Goal: Transaction & Acquisition: Purchase product/service

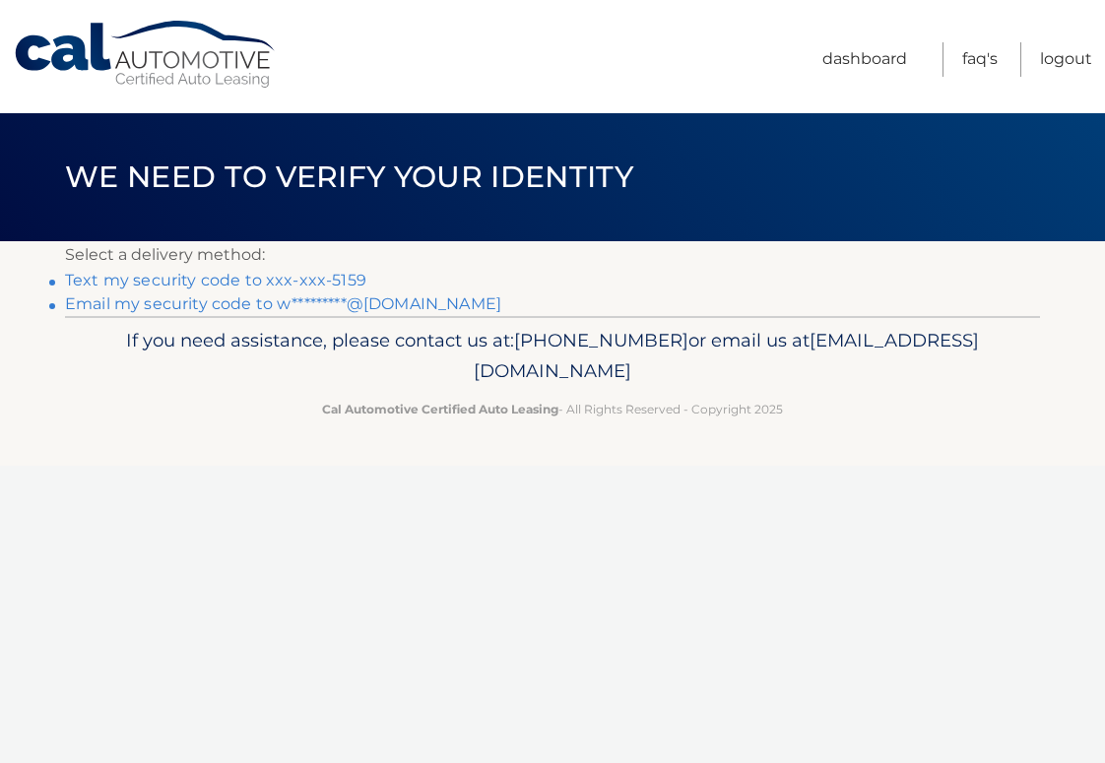
click at [181, 276] on link "Text my security code to xxx-xxx-5159" at bounding box center [215, 280] width 301 height 19
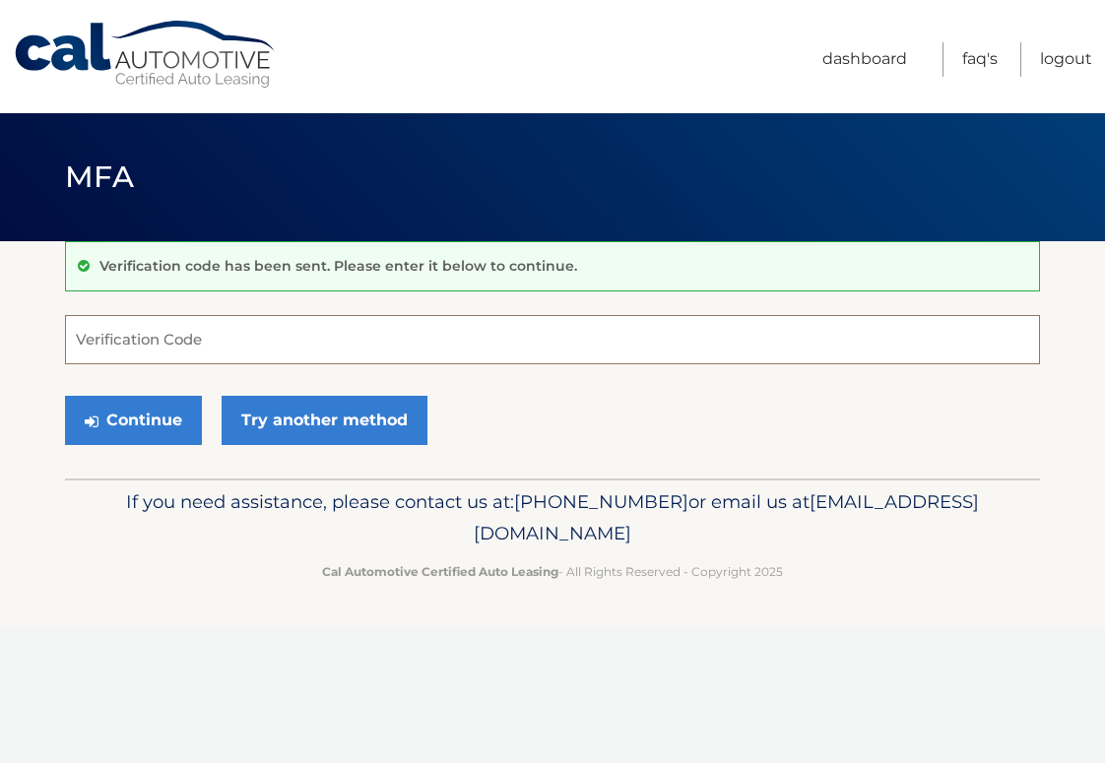
click at [158, 344] on input "Verification Code" at bounding box center [552, 339] width 975 height 49
type input "357609"
click at [158, 424] on button "Continue" at bounding box center [133, 420] width 137 height 49
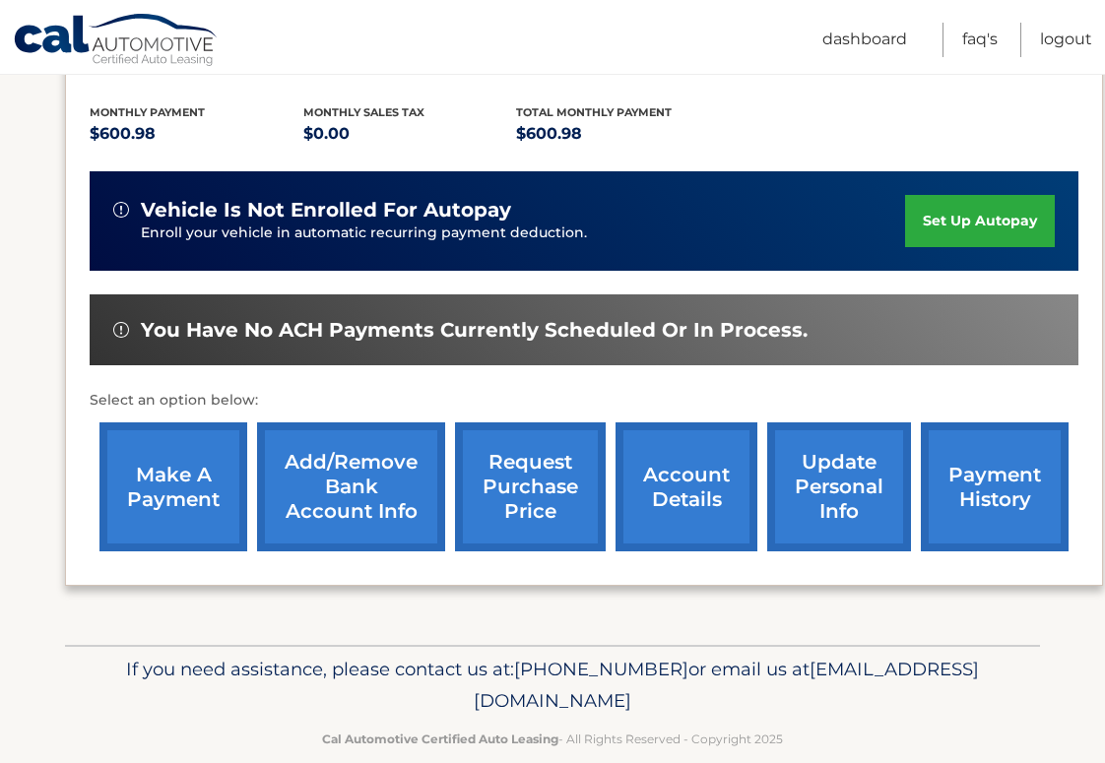
scroll to position [425, 0]
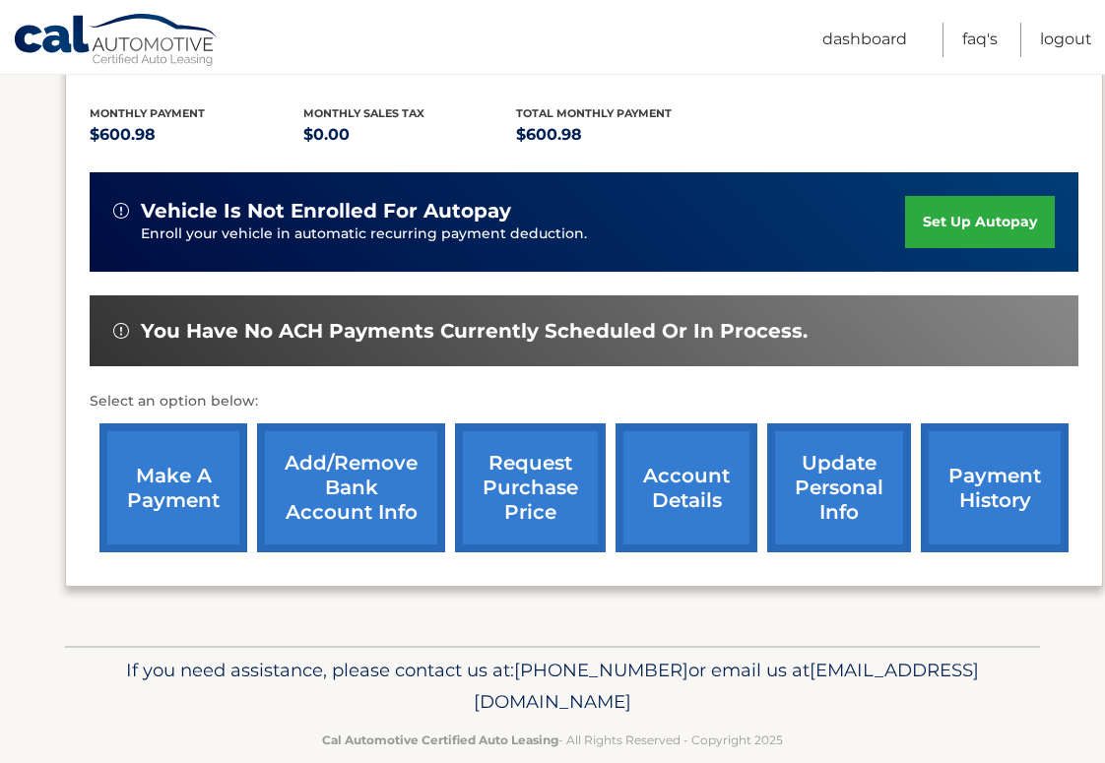
click at [204, 458] on link "make a payment" at bounding box center [173, 487] width 148 height 129
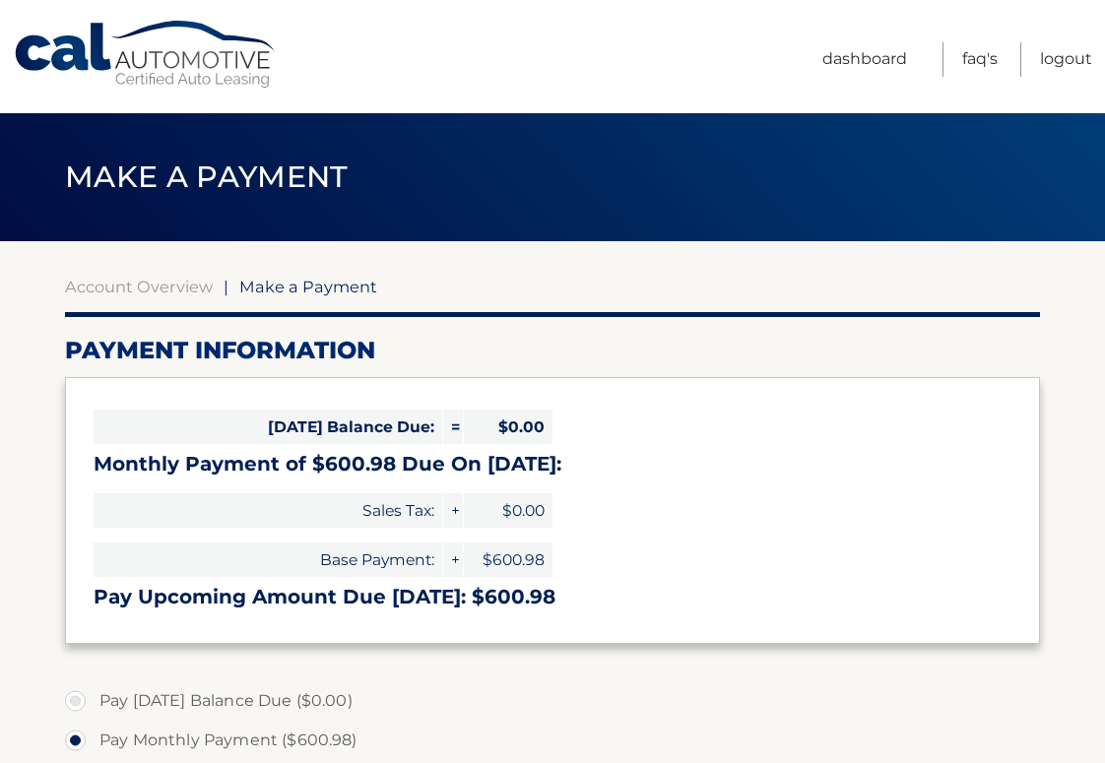
select select "Y2FkOTBiZDgtZDg3Mi00OWZkLTllYzAtYjNjYmNmODVjNWQ2"
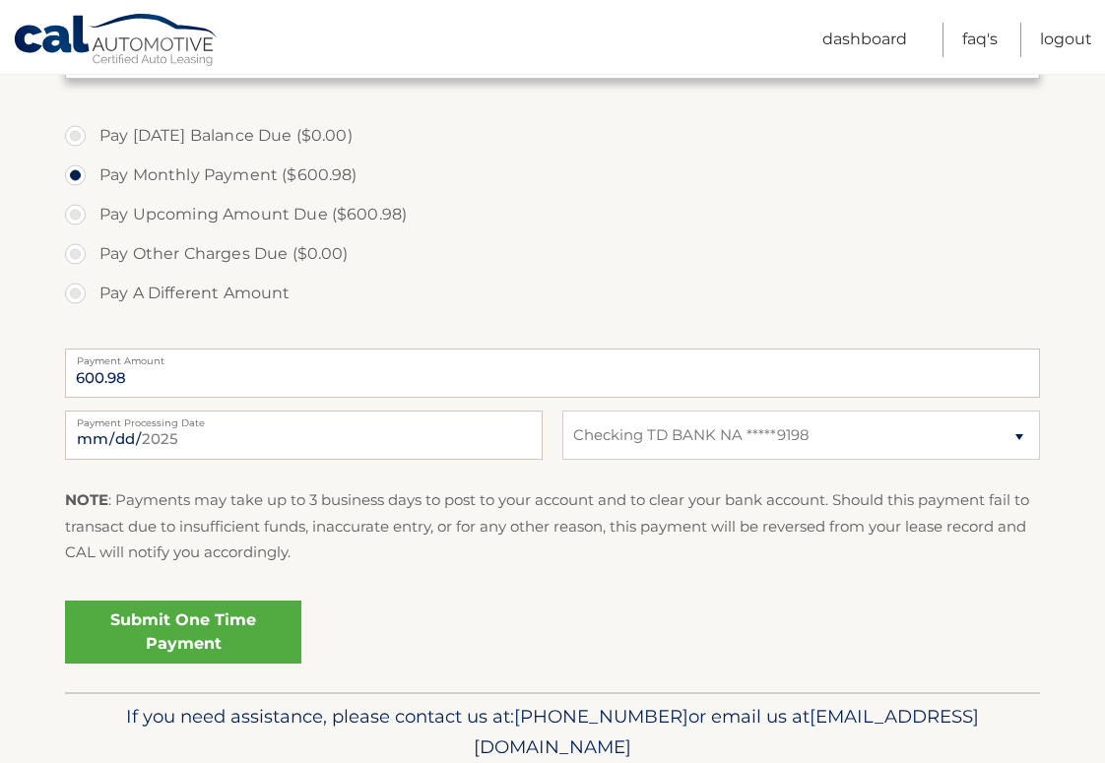
scroll to position [569, 0]
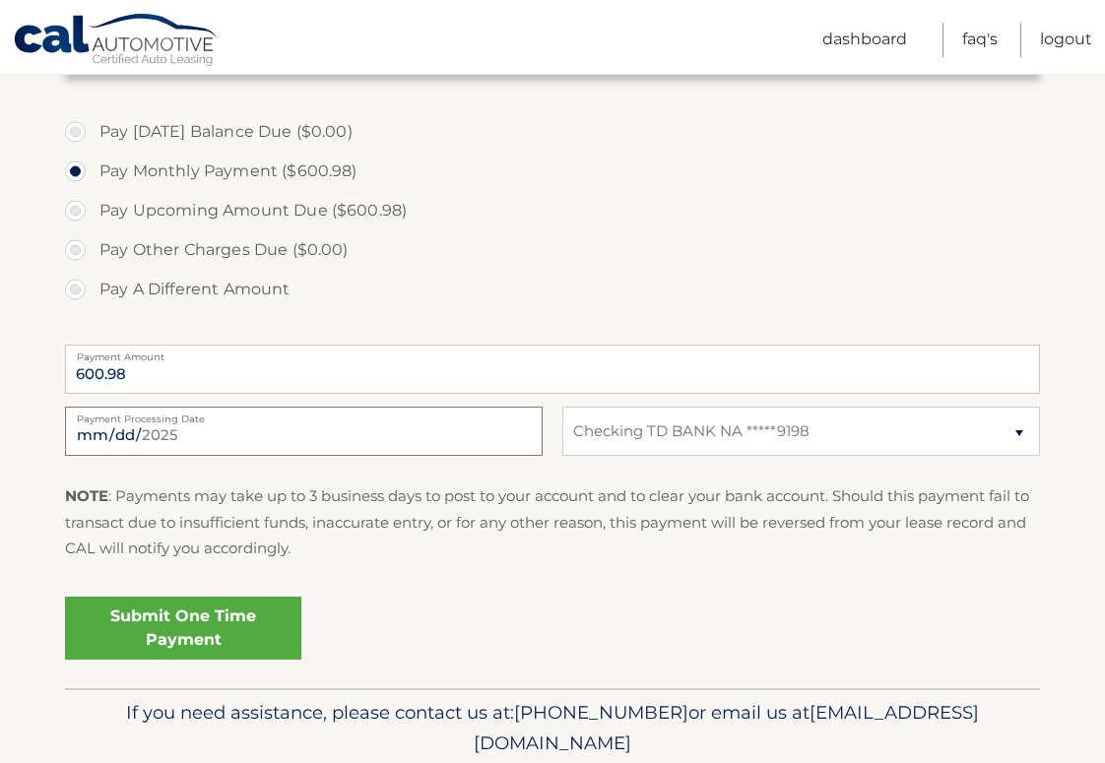
click at [483, 440] on input "2025-09-26" at bounding box center [304, 431] width 478 height 49
type input "2025-10-04"
click at [547, 441] on div "2025-10-04 Payment Processing Date This payment is scheduled after your grace p…" at bounding box center [552, 442] width 975 height 71
click at [229, 628] on link "Submit One Time Payment" at bounding box center [183, 628] width 236 height 63
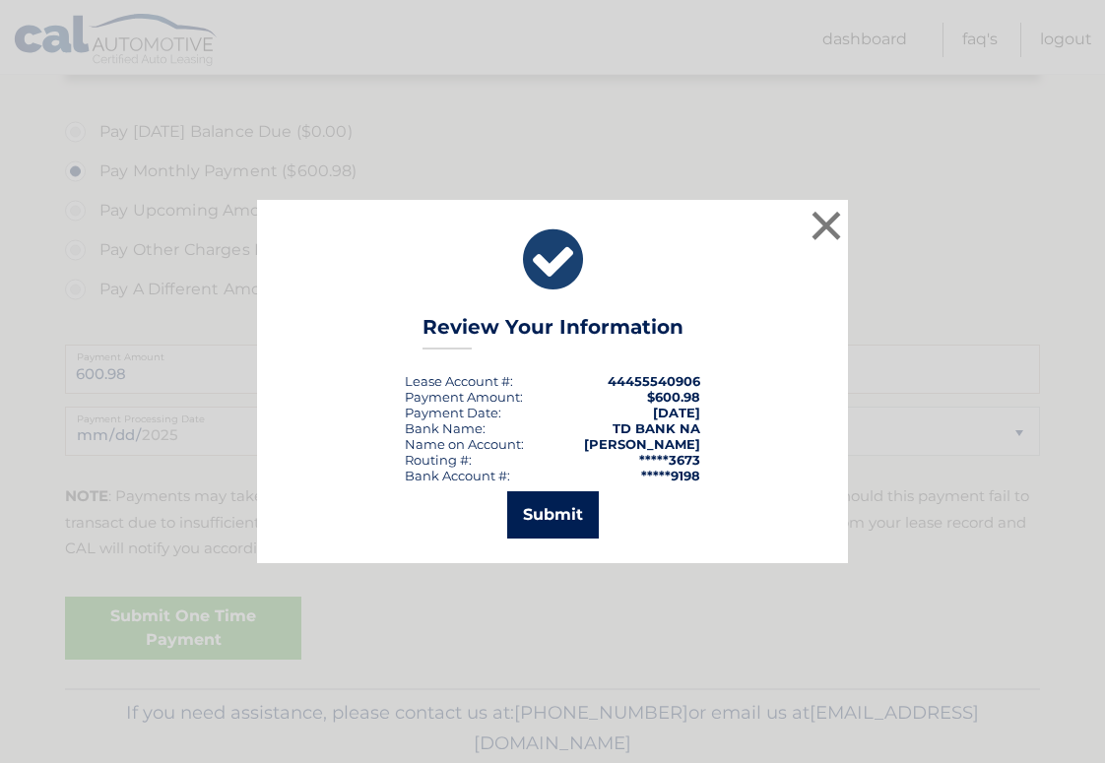
click at [566, 510] on button "Submit" at bounding box center [553, 514] width 92 height 47
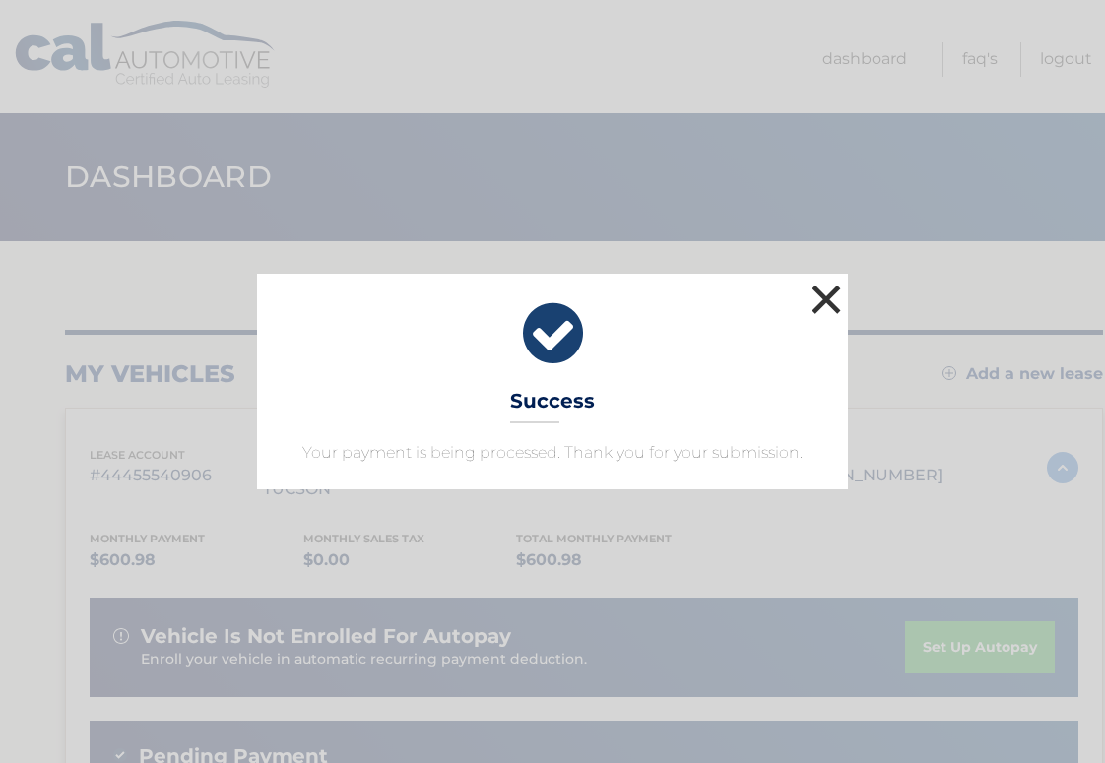
click at [824, 298] on button "×" at bounding box center [825, 299] width 39 height 39
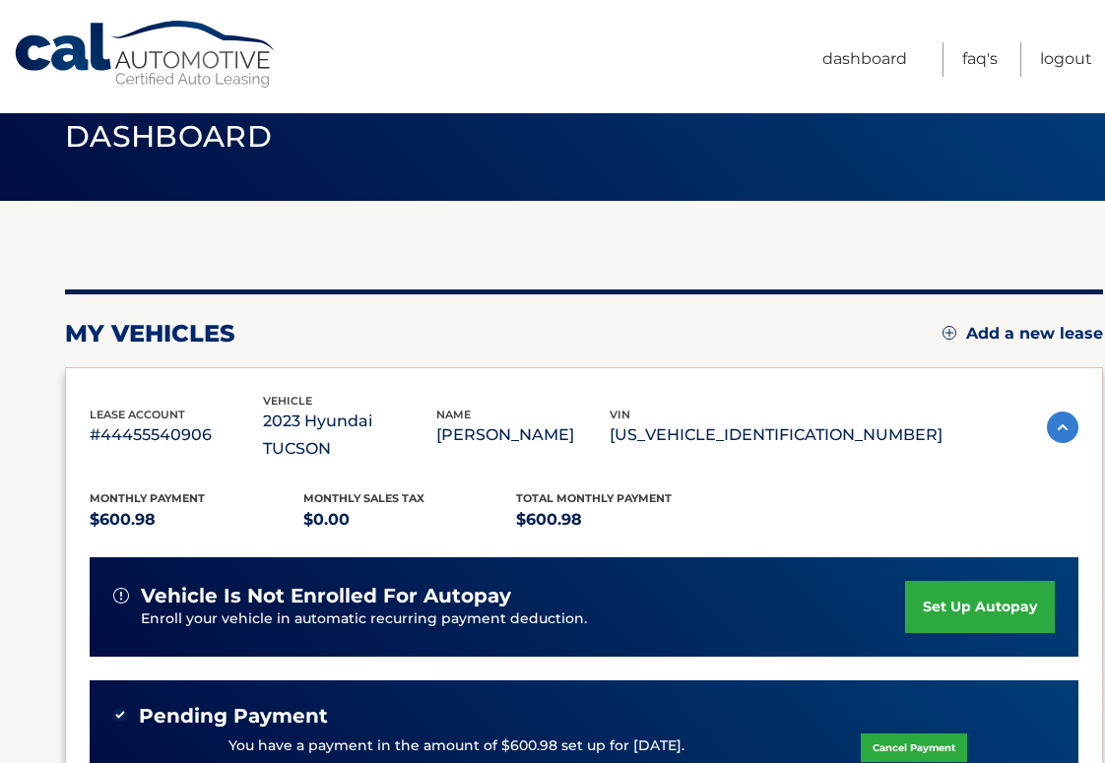
scroll to position [58, 0]
